Goal: Find specific page/section: Find specific page/section

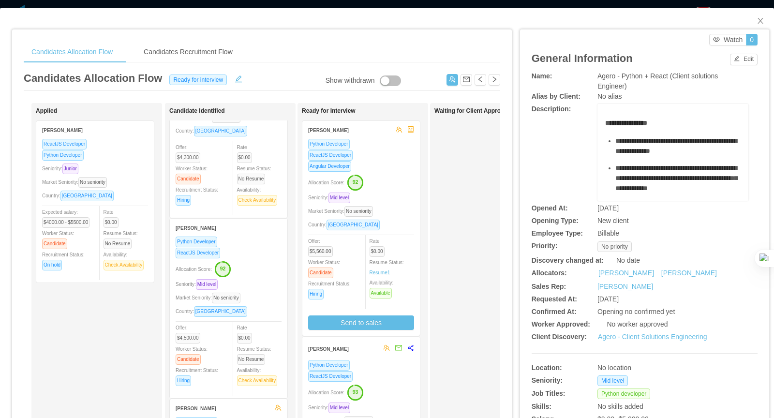
scroll to position [83, 0]
click at [267, 270] on div "Allocation Score: 92" at bounding box center [229, 268] width 106 height 15
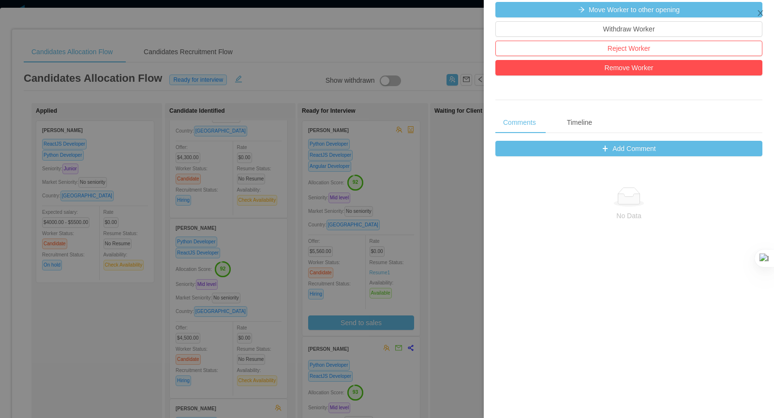
scroll to position [338, 0]
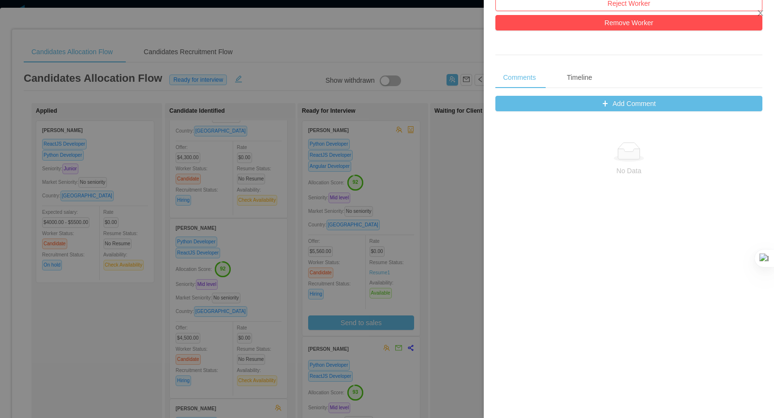
click at [460, 173] on div at bounding box center [387, 209] width 774 height 418
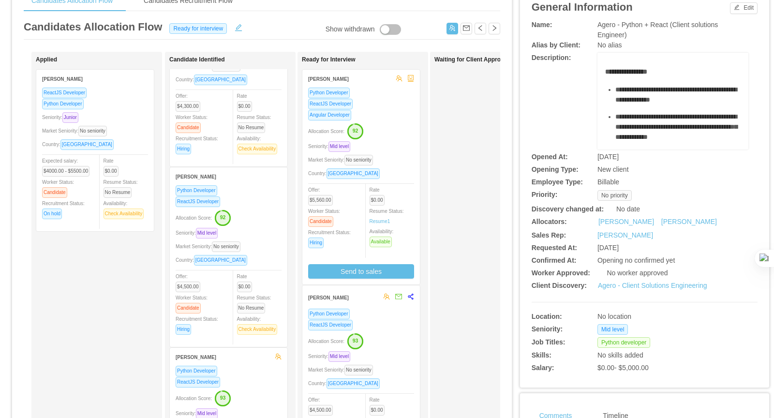
scroll to position [56, 0]
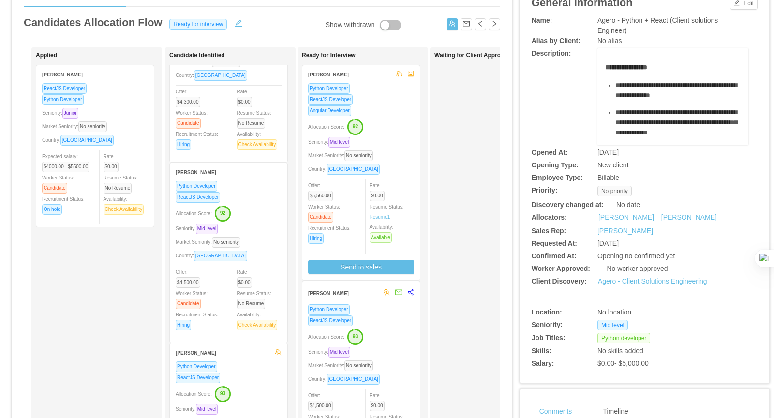
click at [271, 202] on div "Python Developer ReactJS Developer Allocation Score: 92 Seniority: Mid level Ma…" at bounding box center [229, 258] width 106 height 156
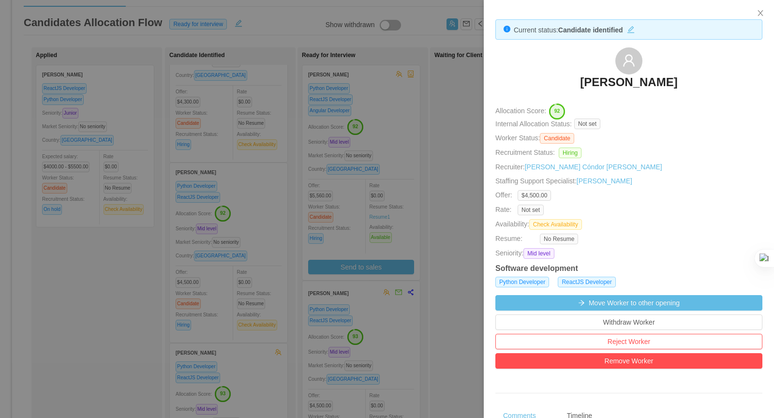
click at [636, 88] on h3 "[PERSON_NAME]" at bounding box center [628, 81] width 97 height 15
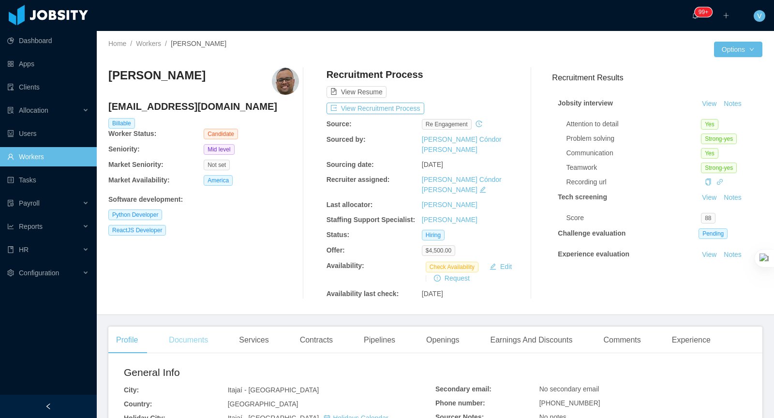
click at [183, 326] on div "Documents" at bounding box center [188, 339] width 55 height 27
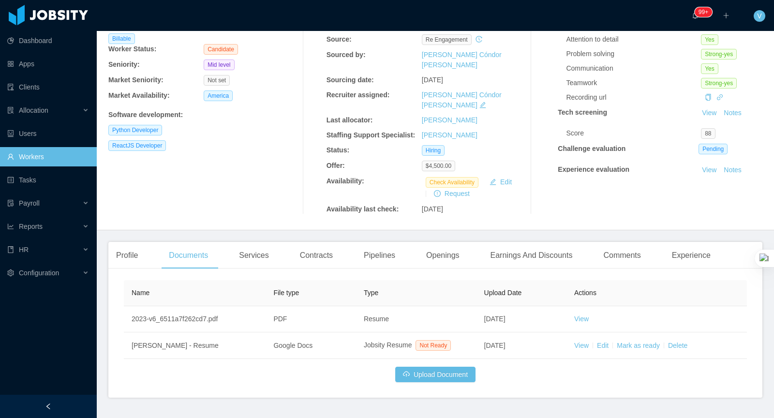
scroll to position [87, 0]
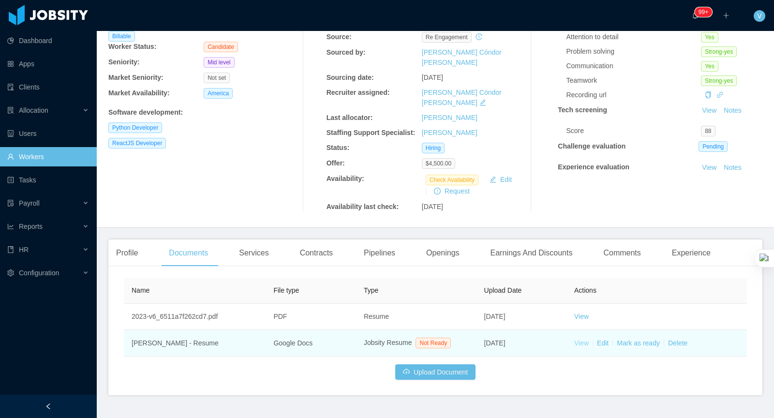
click at [582, 339] on link "View" at bounding box center [581, 343] width 15 height 8
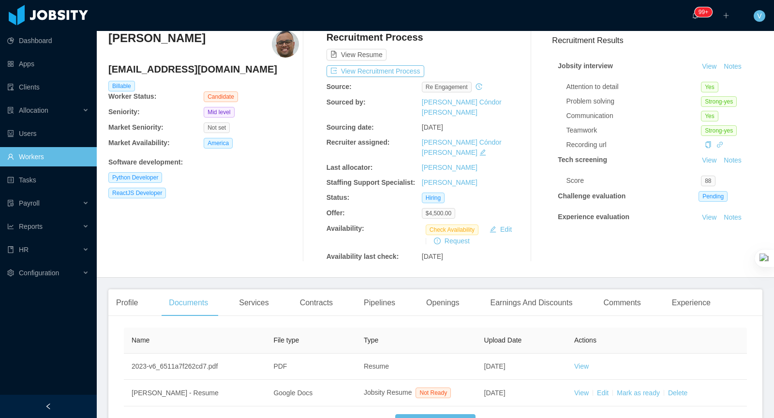
scroll to position [0, 0]
